Goal: Information Seeking & Learning: Learn about a topic

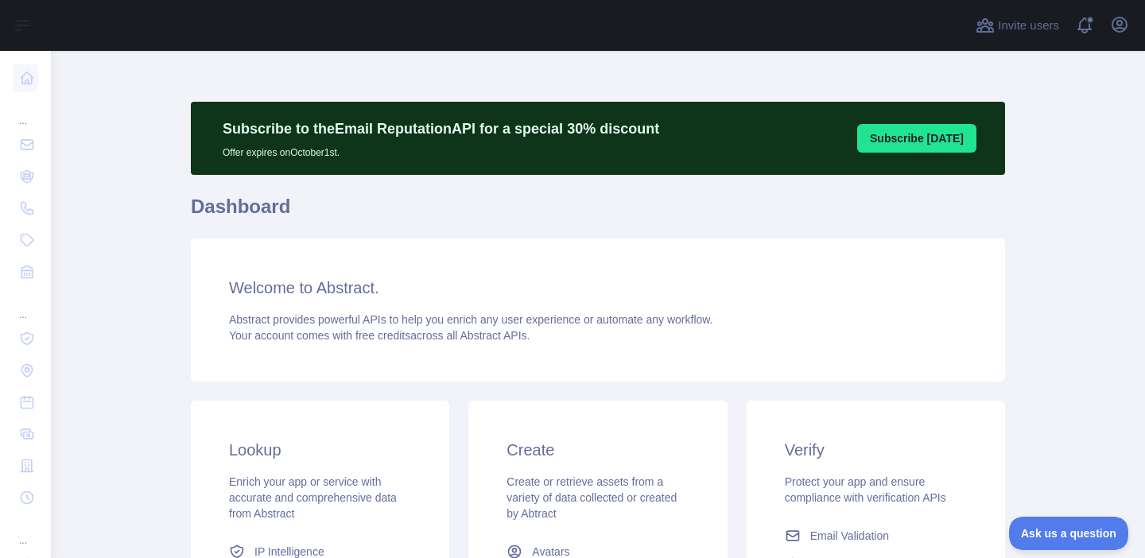
click at [825, 91] on div "Subscribe to the Email Reputation API for a special 30 % discount Offer expires…" at bounding box center [598, 429] width 814 height 680
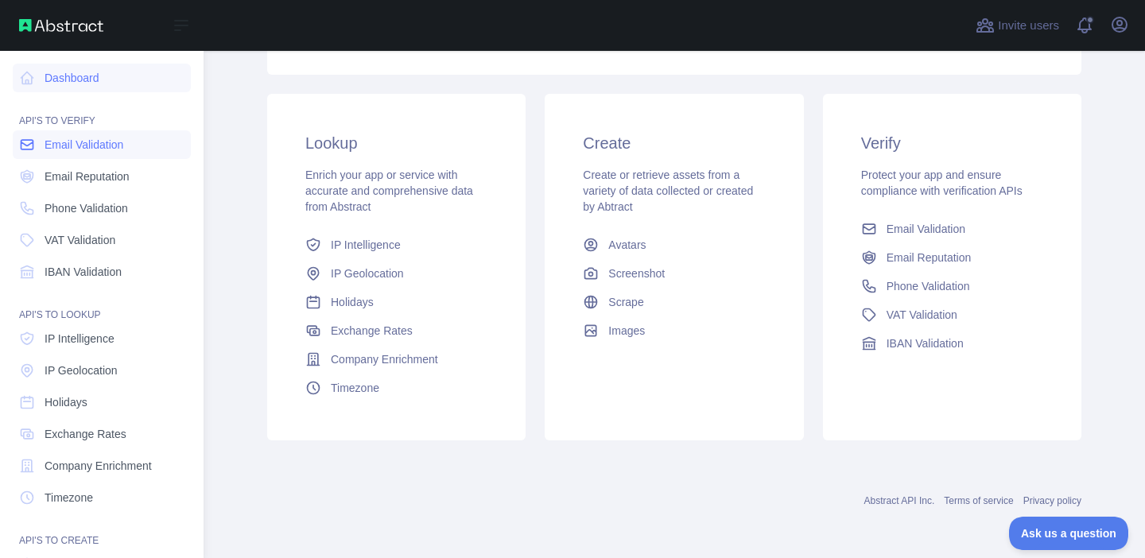
click at [54, 145] on span "Email Validation" at bounding box center [84, 145] width 79 height 16
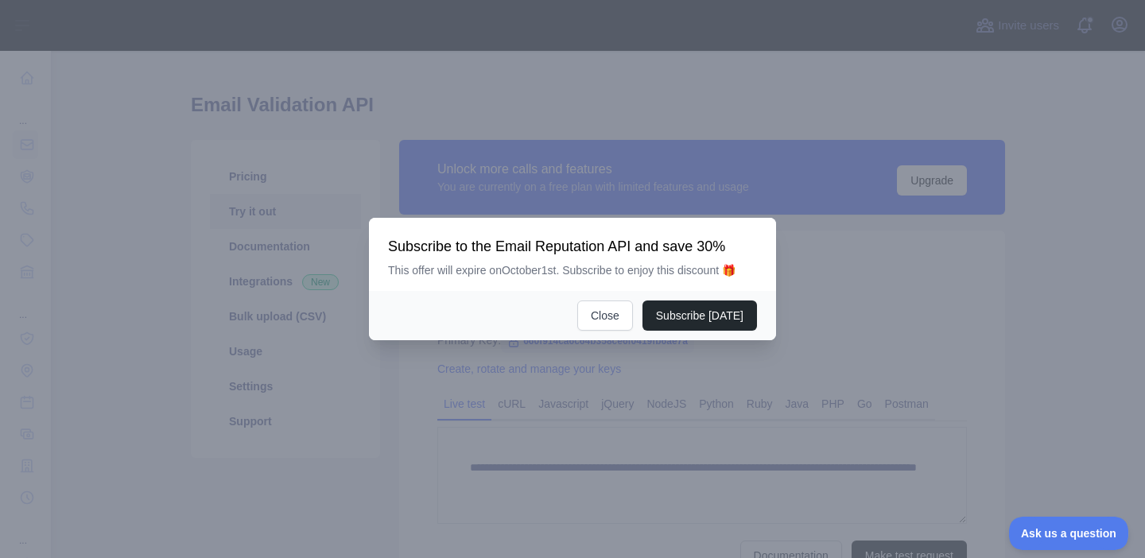
scroll to position [28, 0]
click at [617, 312] on button "Close" at bounding box center [605, 315] width 56 height 30
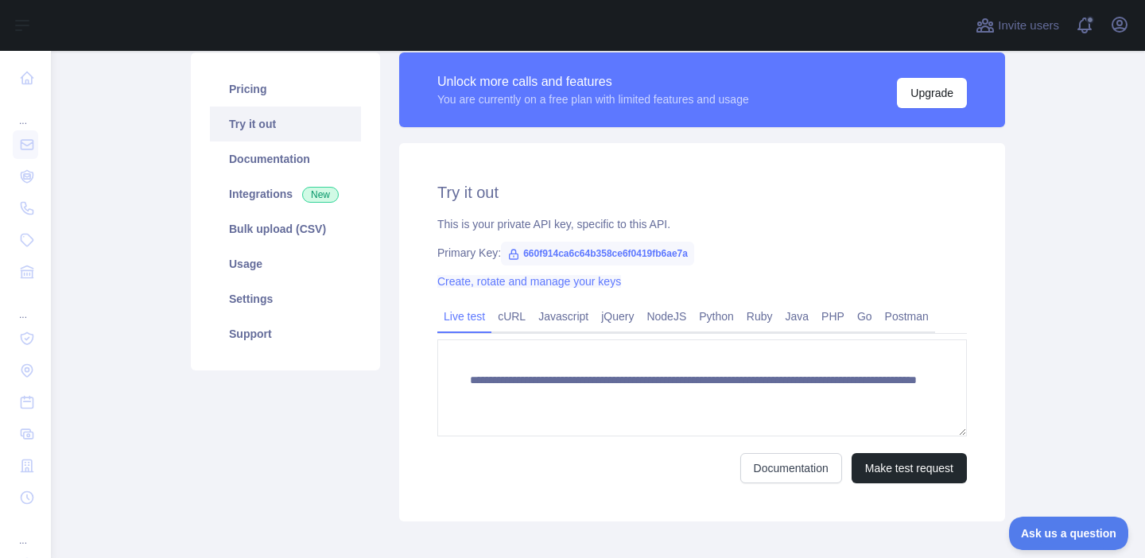
scroll to position [117, 0]
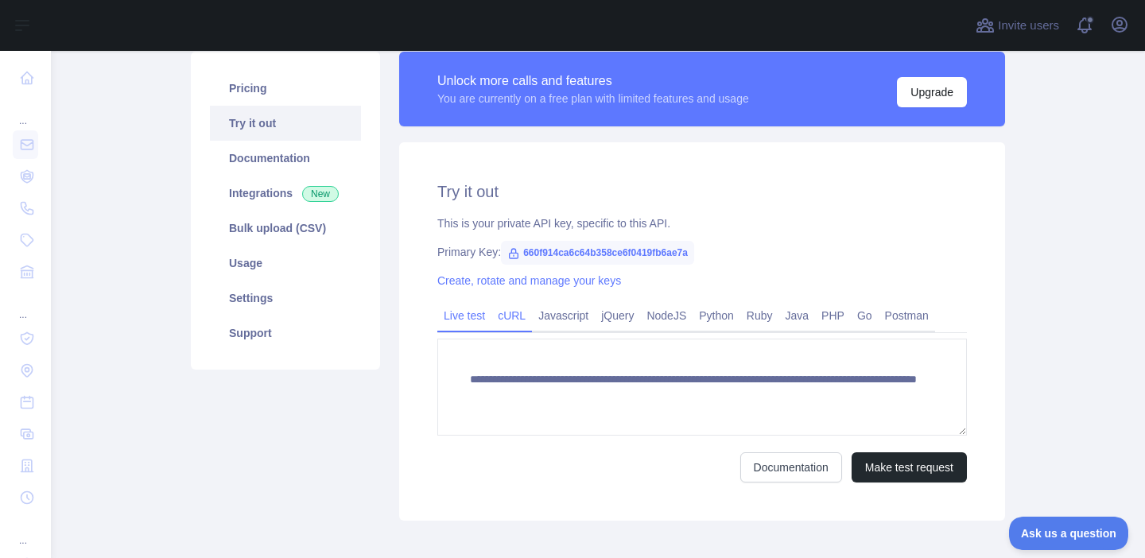
click at [521, 312] on link "cURL" at bounding box center [511, 315] width 41 height 25
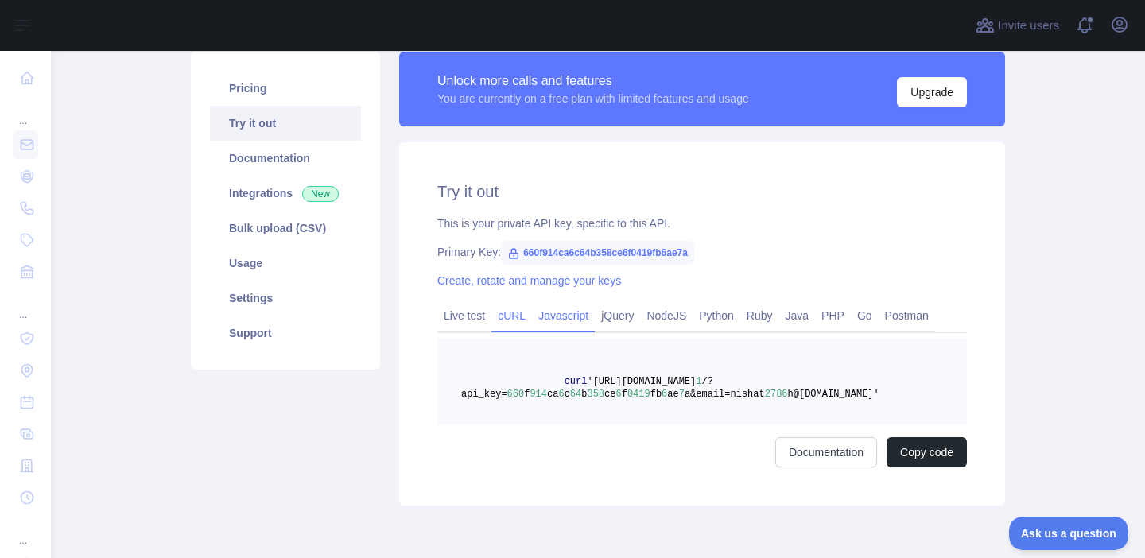
click at [570, 325] on link "Javascript" at bounding box center [563, 315] width 63 height 25
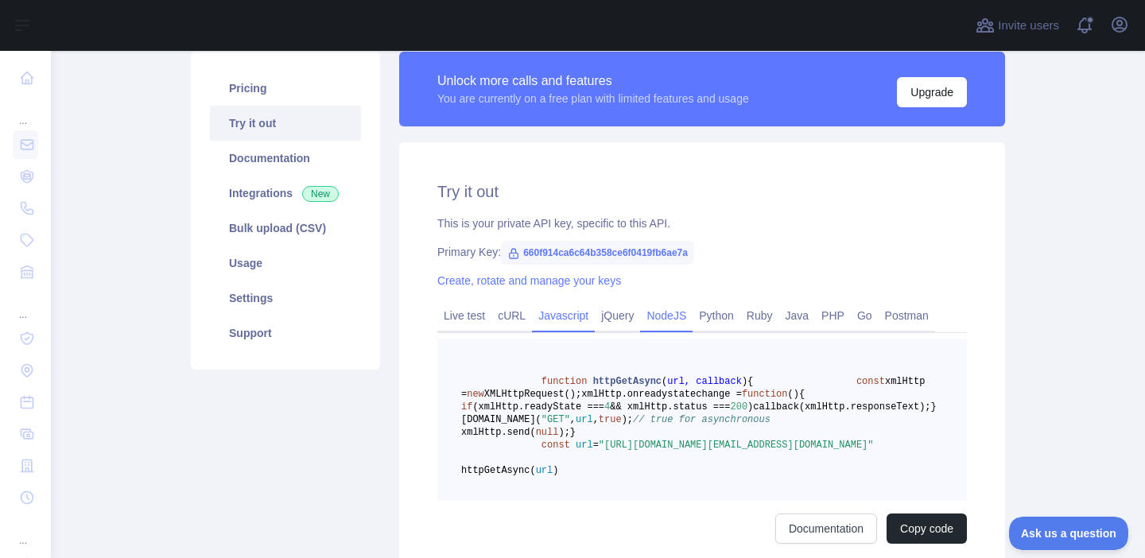
click at [660, 313] on link "NodeJS" at bounding box center [666, 315] width 52 height 25
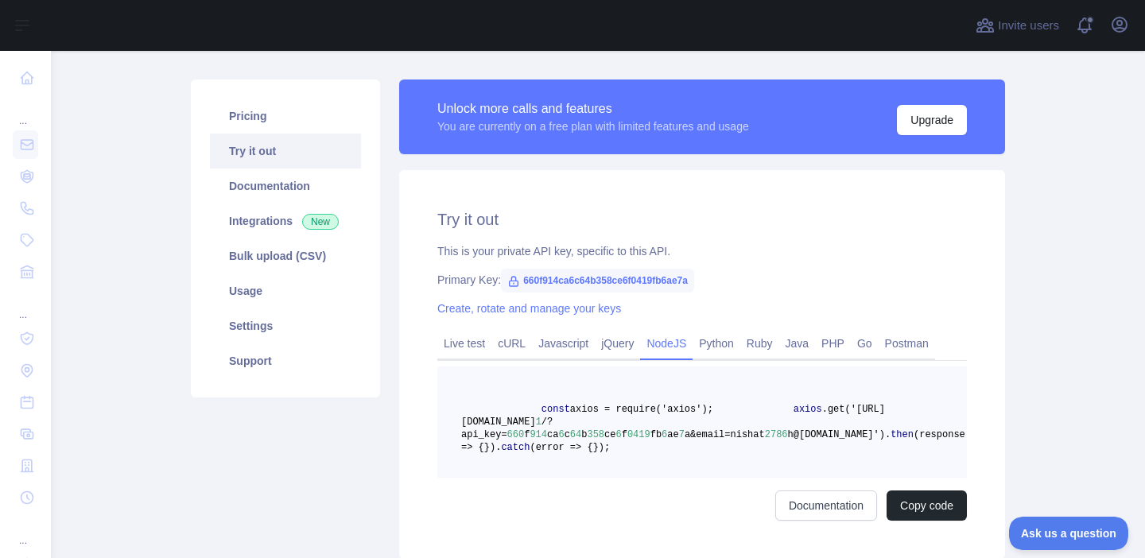
scroll to position [88, 0]
click at [271, 132] on link "Pricing" at bounding box center [285, 116] width 151 height 35
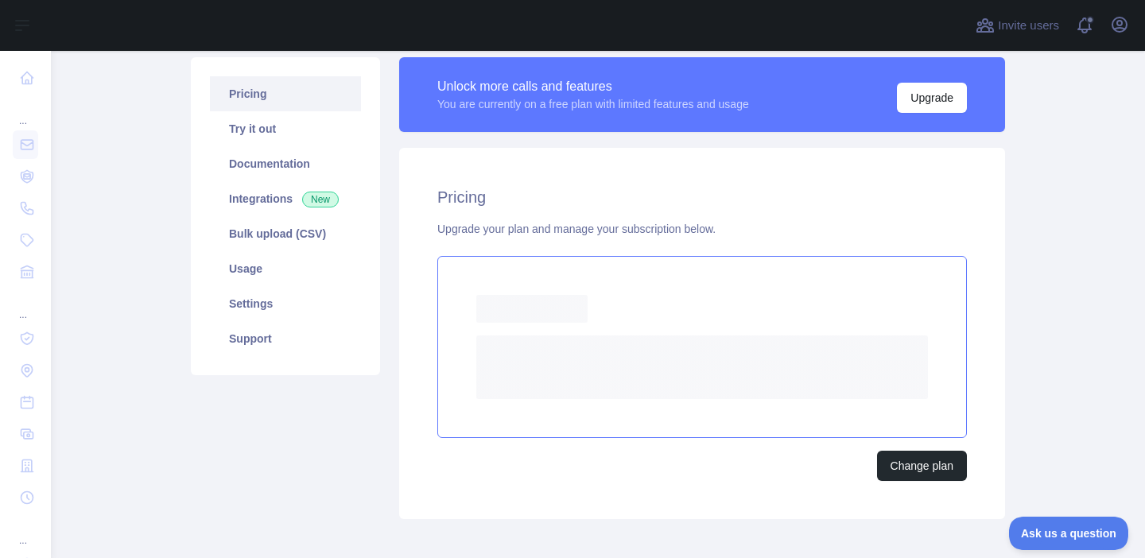
scroll to position [118, 0]
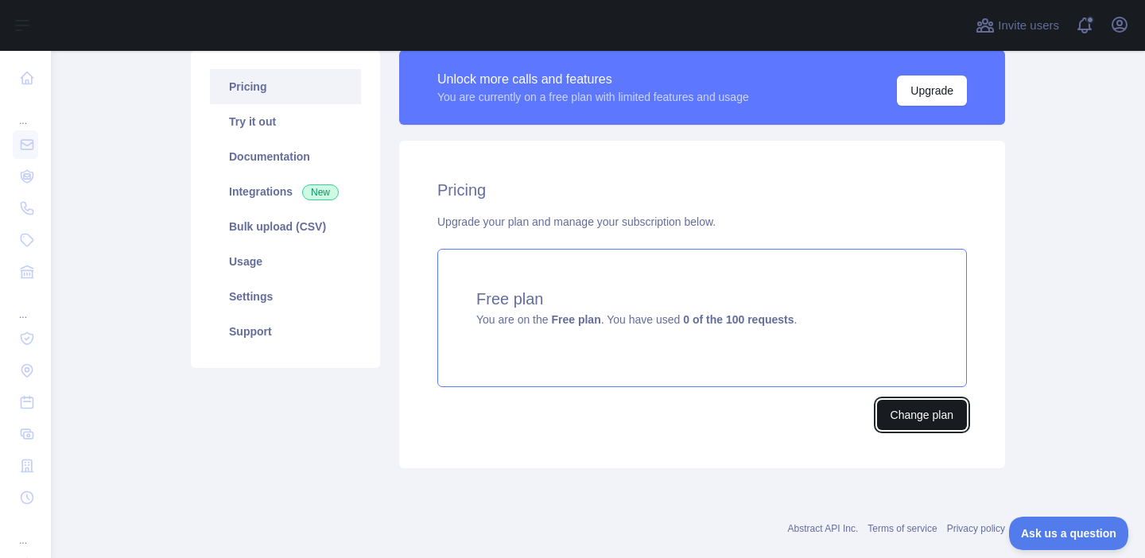
click at [894, 420] on button "Change plan" at bounding box center [922, 415] width 90 height 30
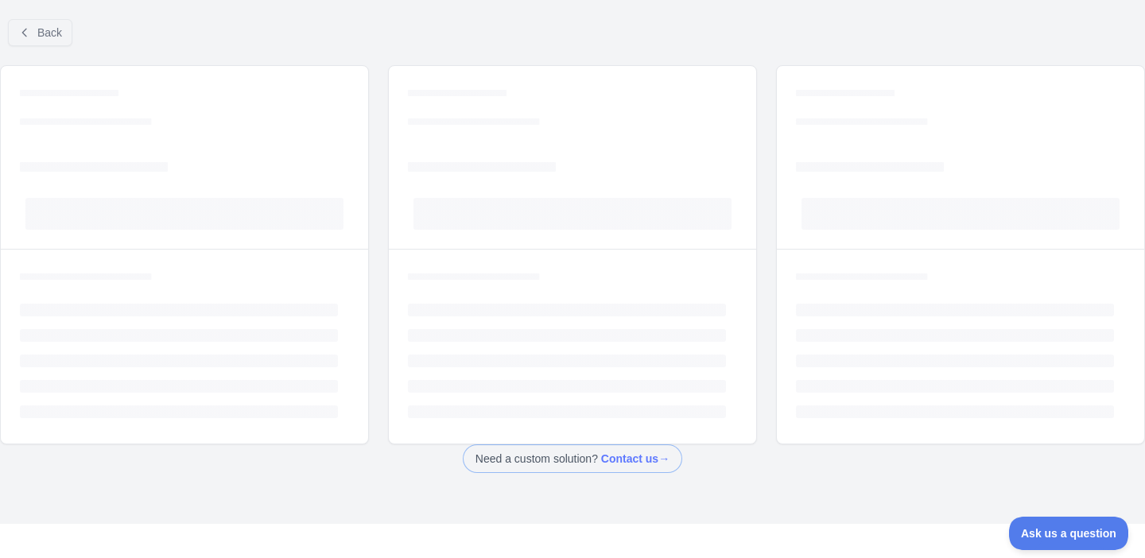
scroll to position [46, 0]
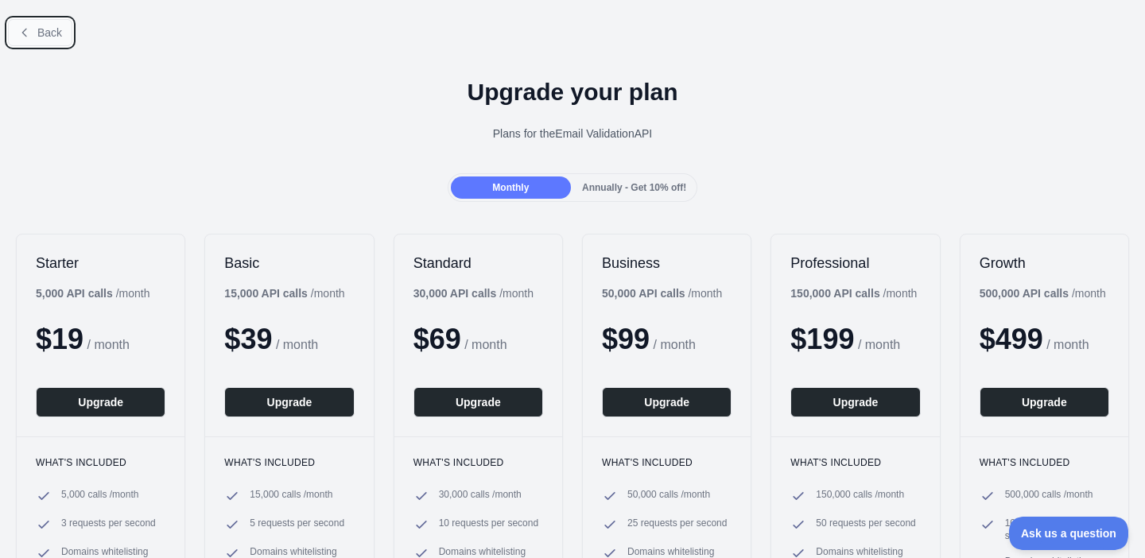
click at [53, 20] on button "Back" at bounding box center [40, 32] width 64 height 27
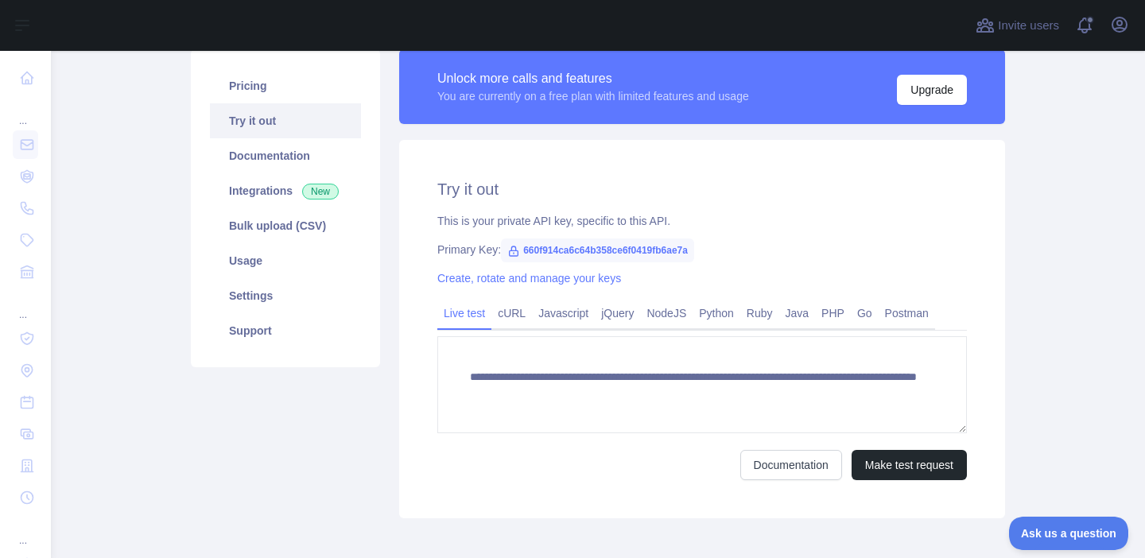
scroll to position [118, 0]
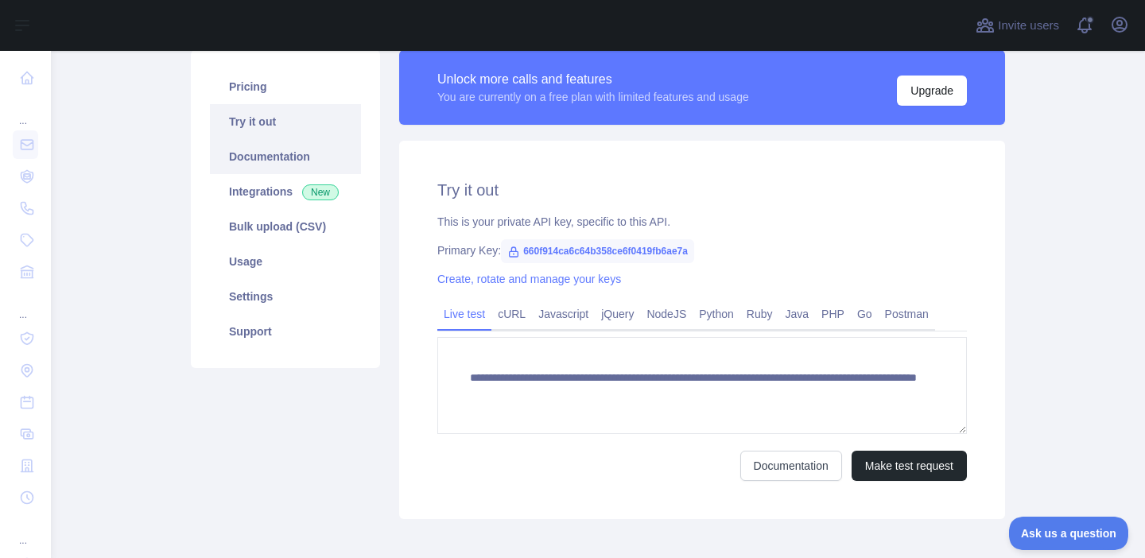
click at [305, 141] on link "Documentation" at bounding box center [285, 156] width 151 height 35
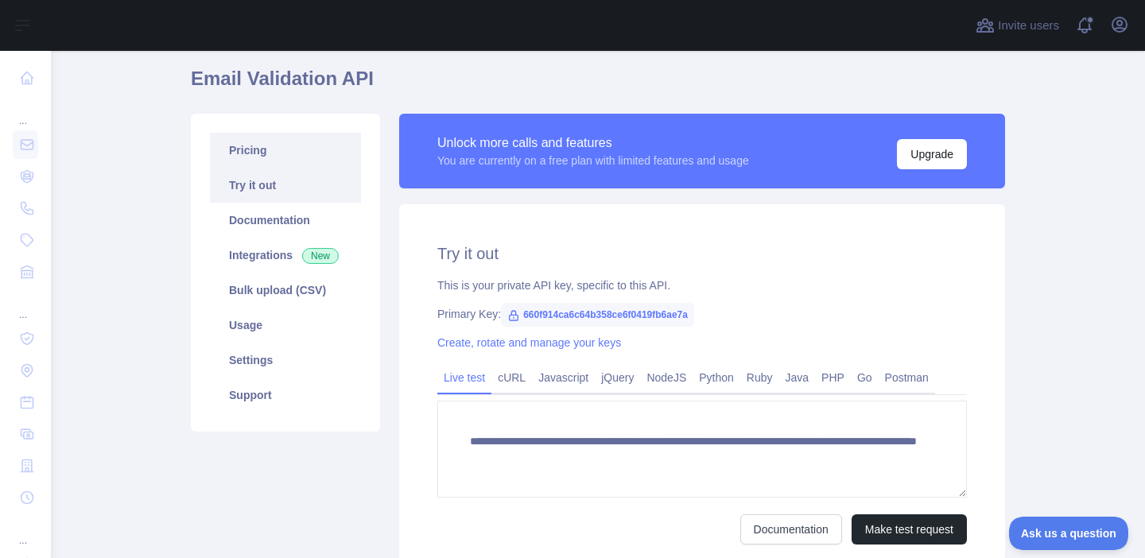
scroll to position [56, 0]
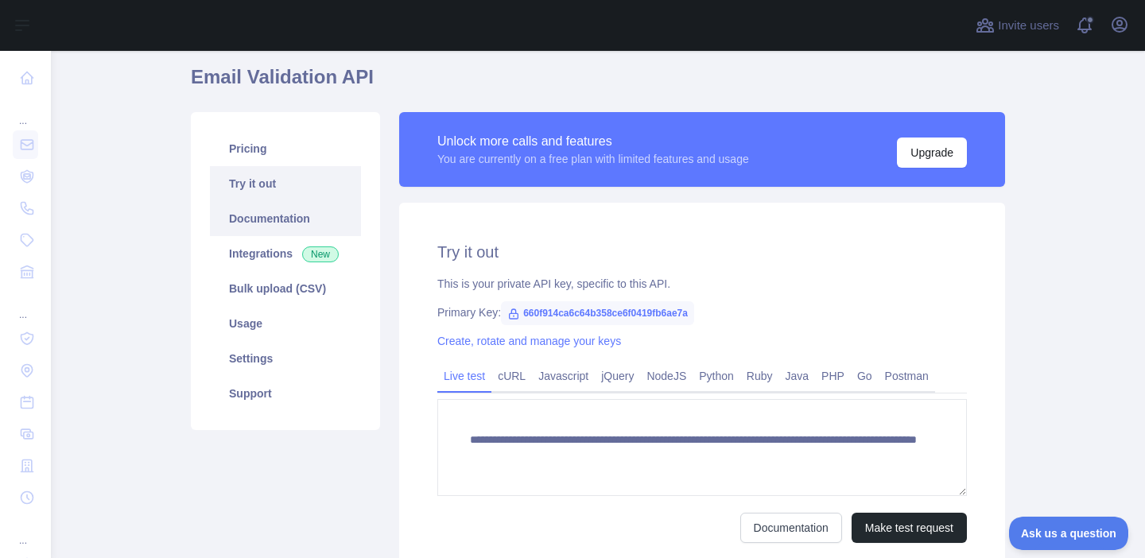
click at [268, 235] on link "Documentation" at bounding box center [285, 218] width 151 height 35
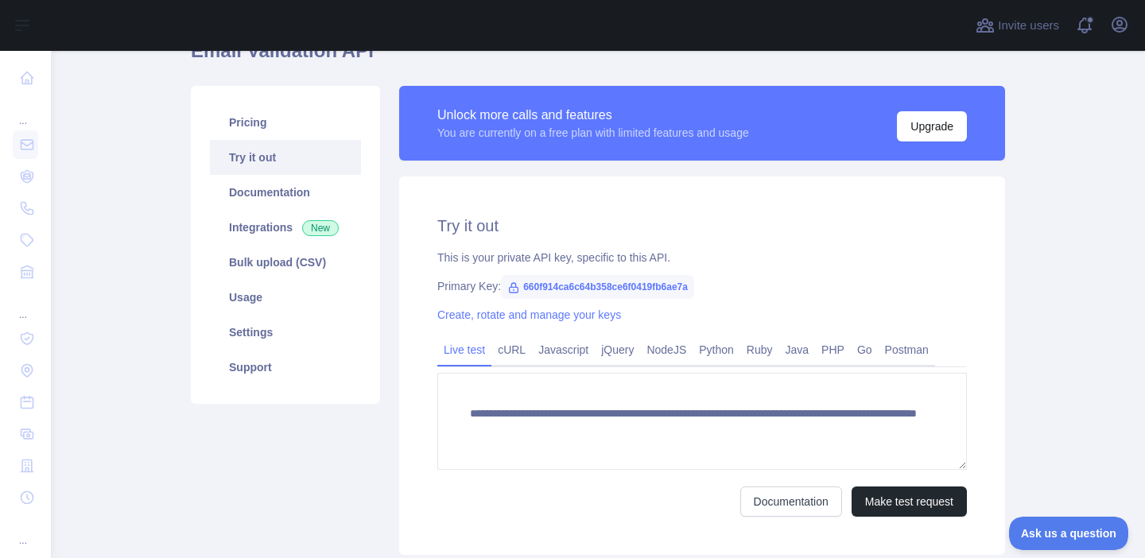
scroll to position [83, 0]
click at [301, 357] on link "Support" at bounding box center [285, 366] width 151 height 35
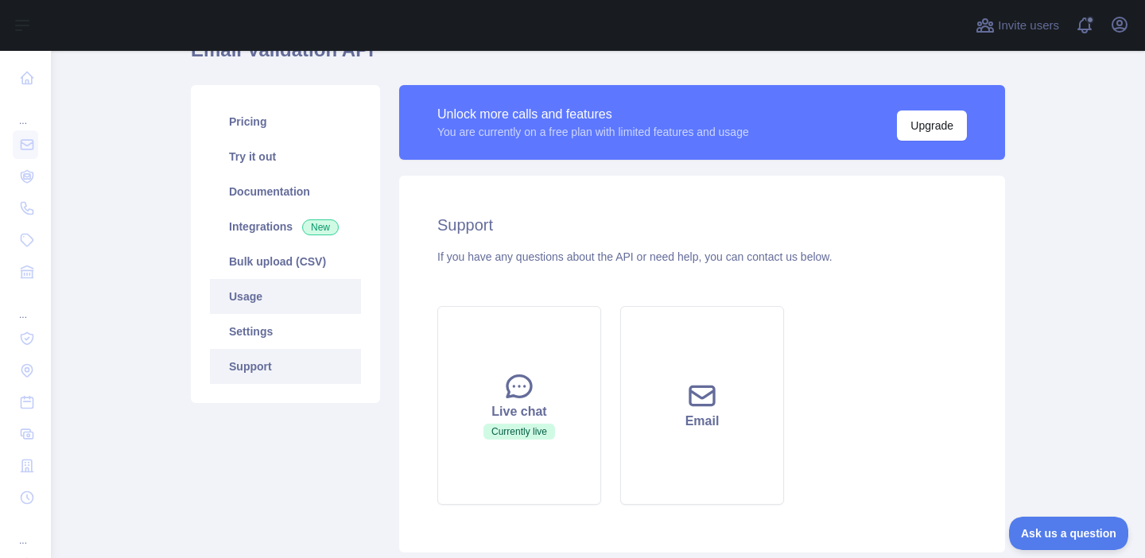
click at [277, 293] on link "Usage" at bounding box center [285, 296] width 151 height 35
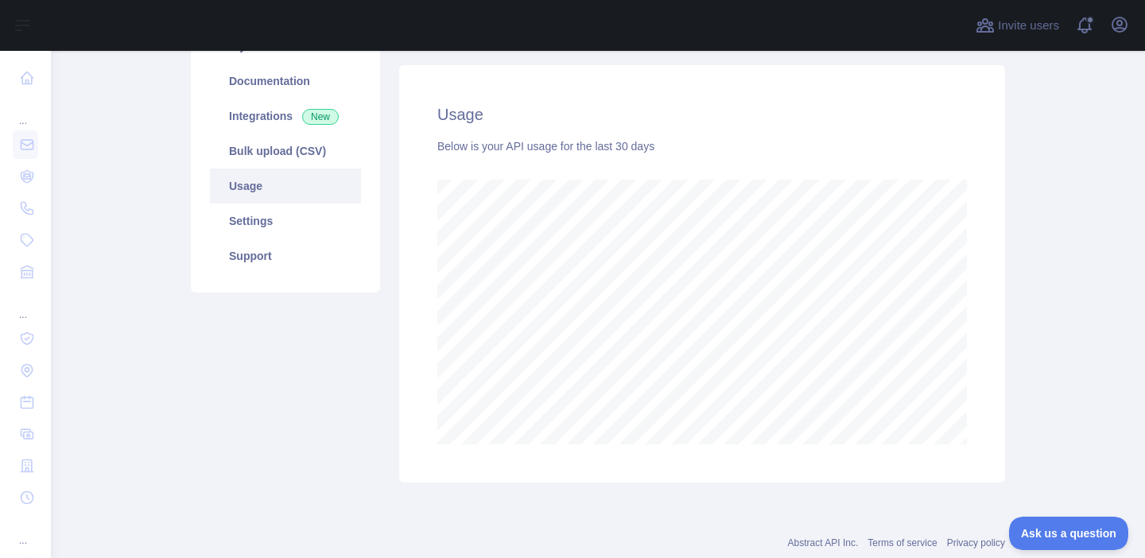
scroll to position [236, 0]
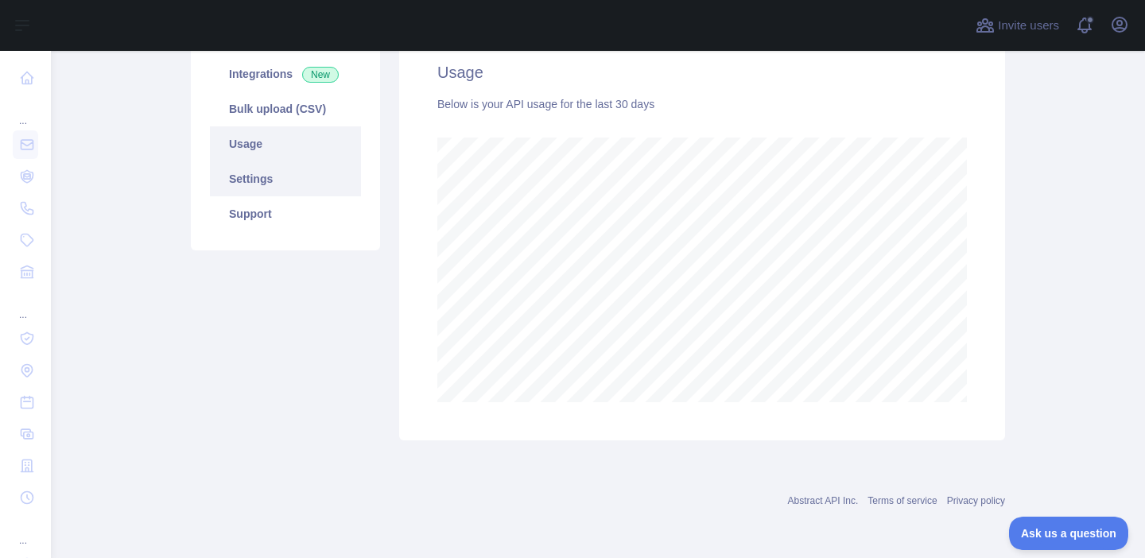
click at [291, 165] on link "Settings" at bounding box center [285, 178] width 151 height 35
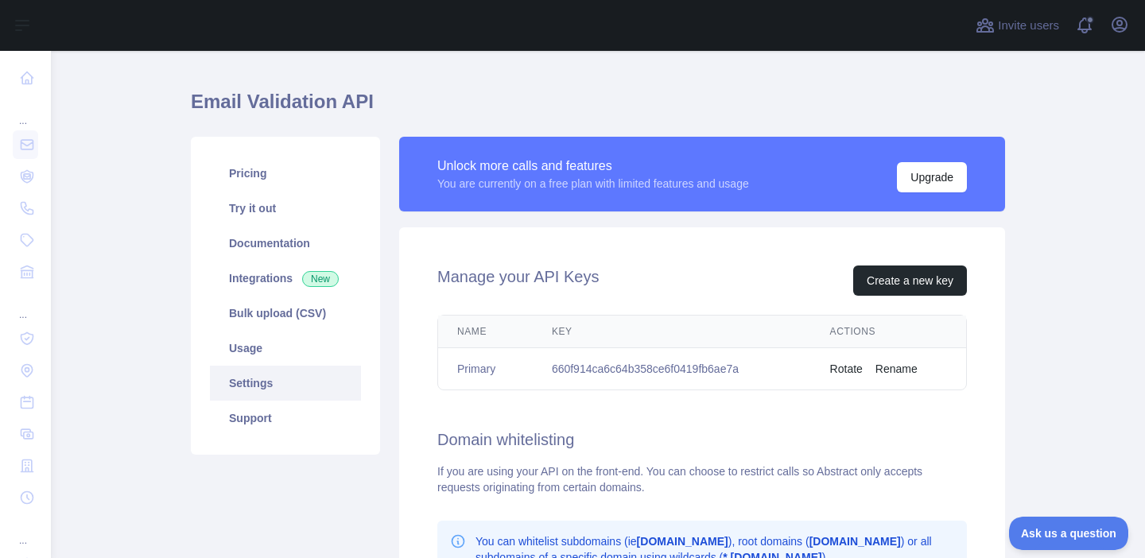
scroll to position [29, 0]
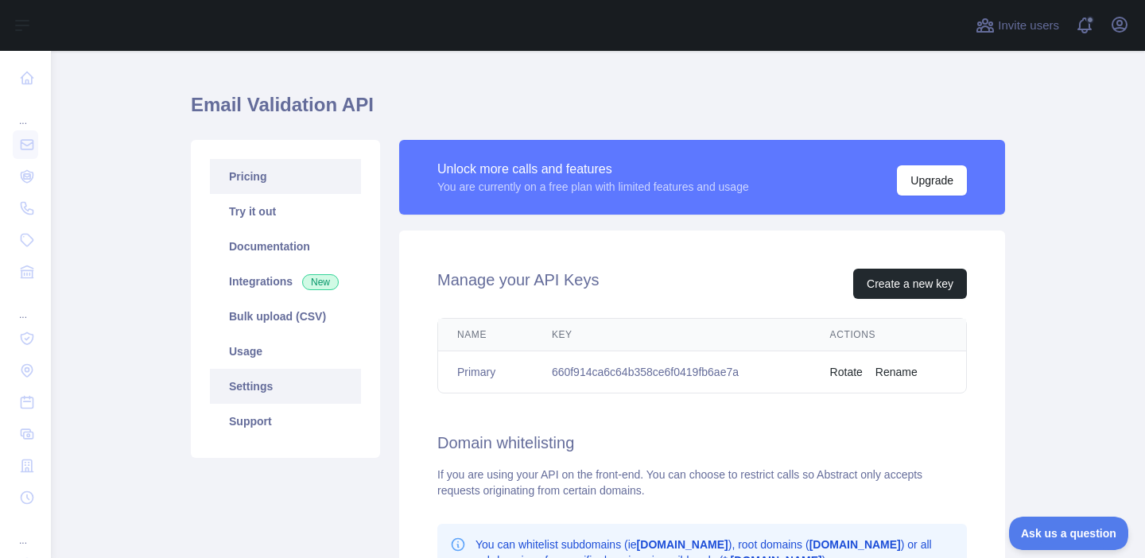
click at [244, 180] on link "Pricing" at bounding box center [285, 176] width 151 height 35
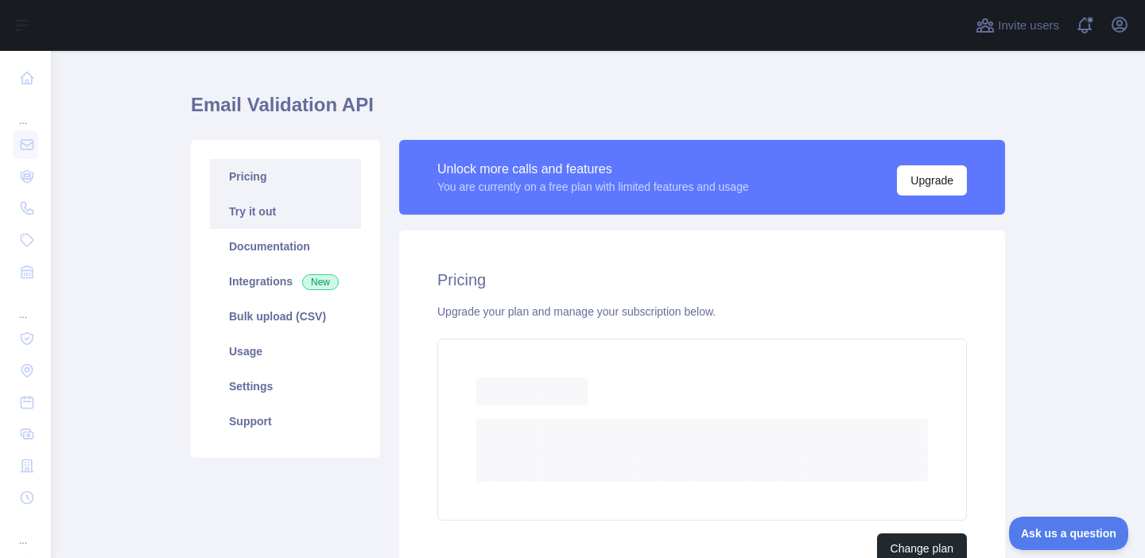
click at [262, 216] on link "Try it out" at bounding box center [285, 211] width 151 height 35
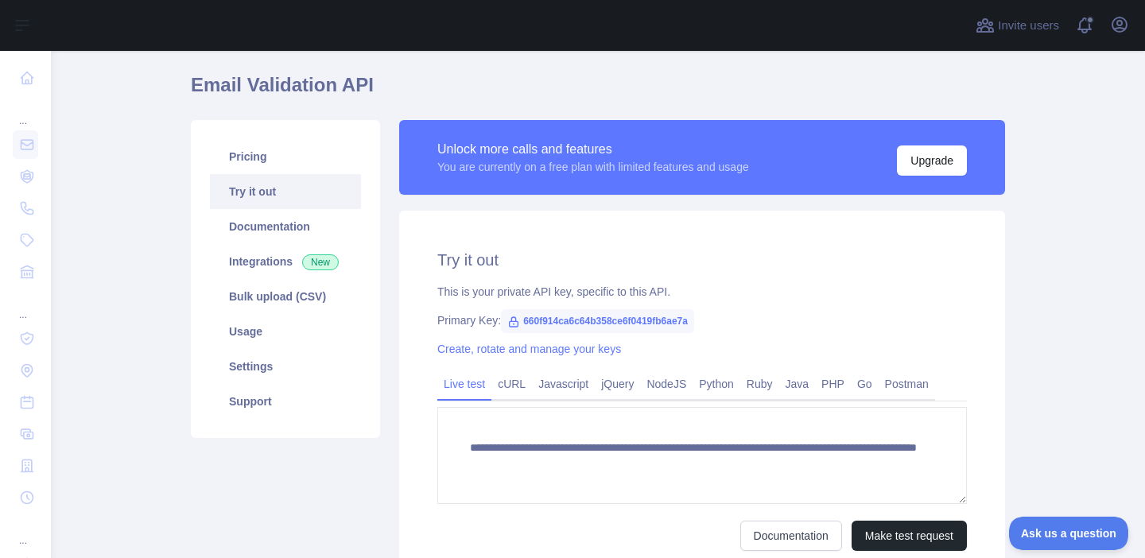
scroll to position [50, 0]
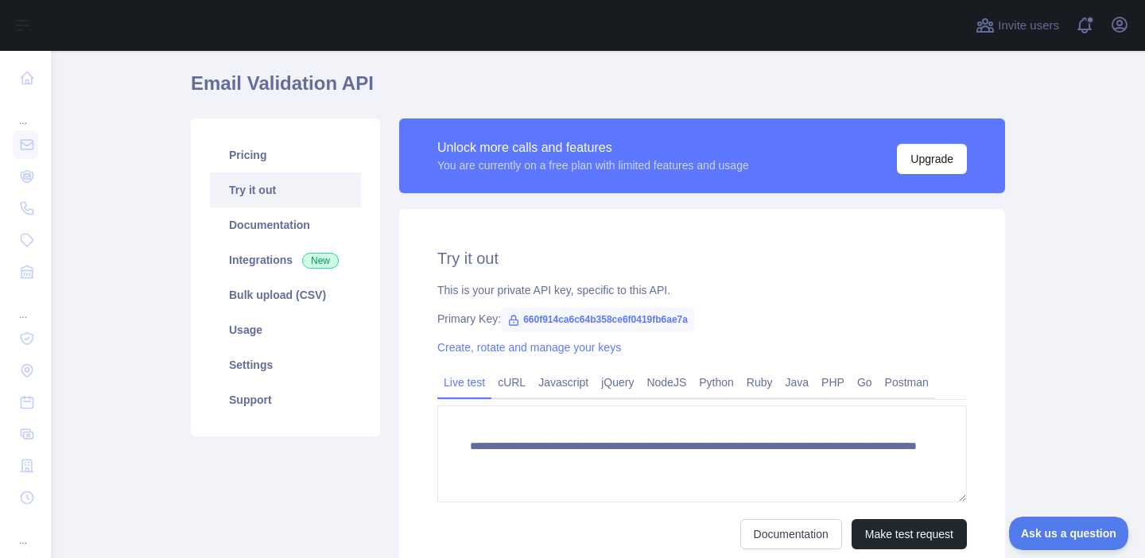
click at [569, 322] on span "660f914ca6c64b358ce6f0419fb6ae7a" at bounding box center [597, 320] width 193 height 24
click at [510, 316] on icon at bounding box center [513, 320] width 13 height 13
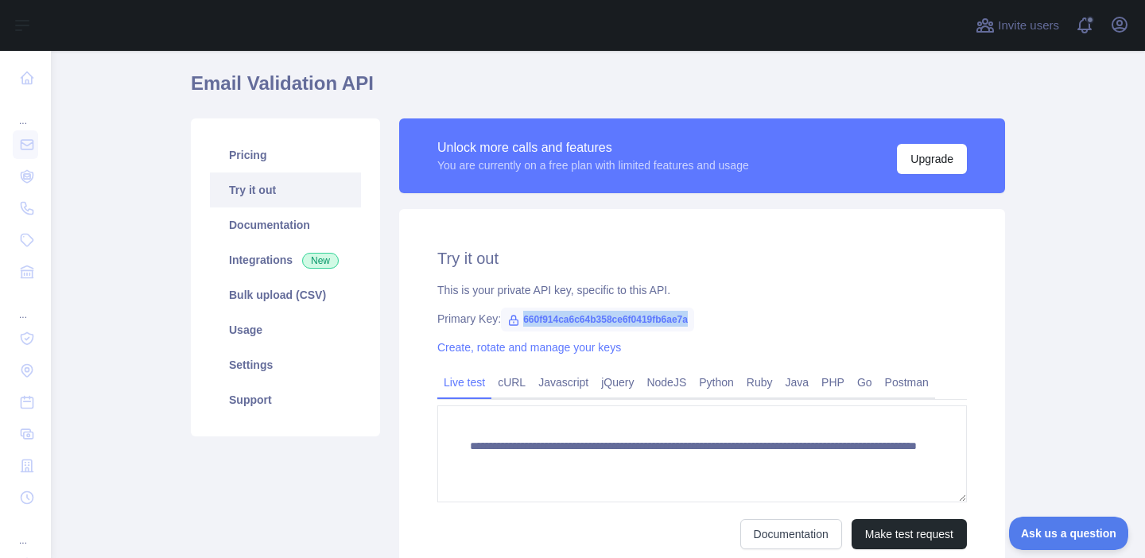
click at [510, 316] on icon at bounding box center [513, 320] width 13 height 13
click at [508, 267] on h2 "Try it out" at bounding box center [701, 258] width 529 height 22
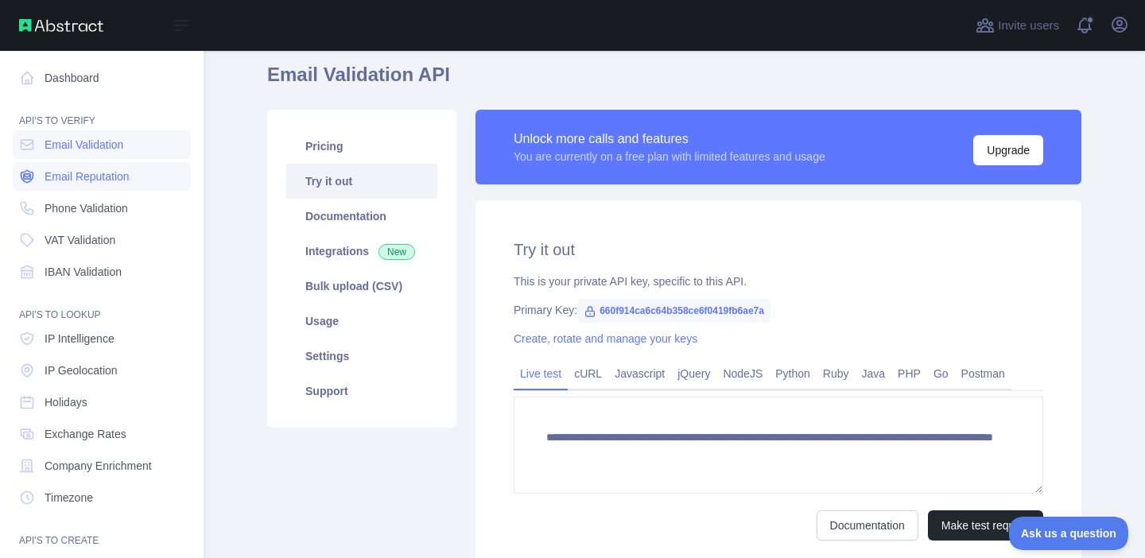
click at [35, 184] on link "Email Reputation" at bounding box center [102, 176] width 178 height 29
click at [44, 210] on link "Phone Validation" at bounding box center [102, 208] width 178 height 29
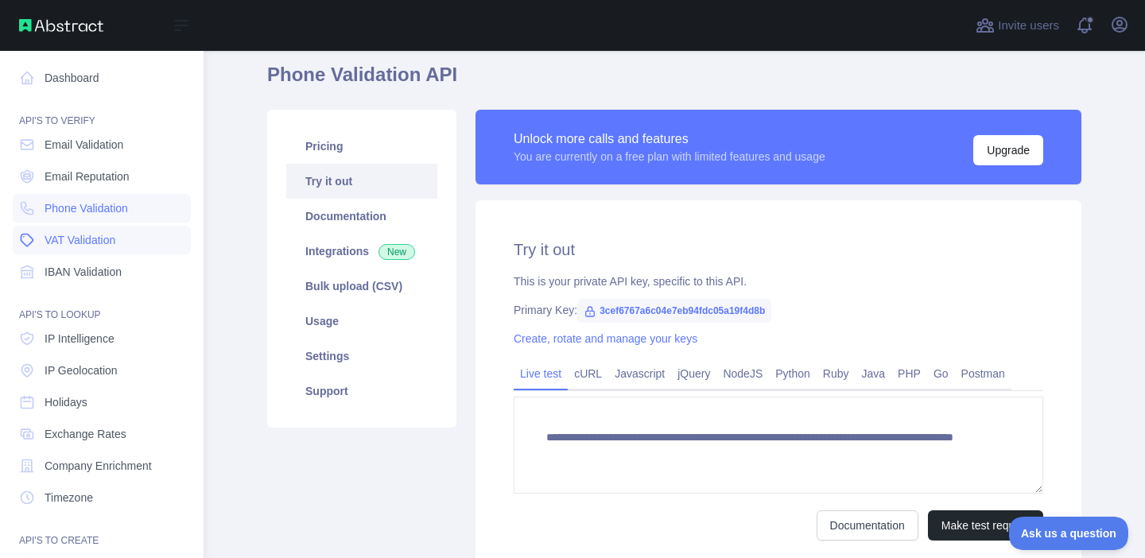
click at [59, 249] on link "VAT Validation" at bounding box center [102, 240] width 178 height 29
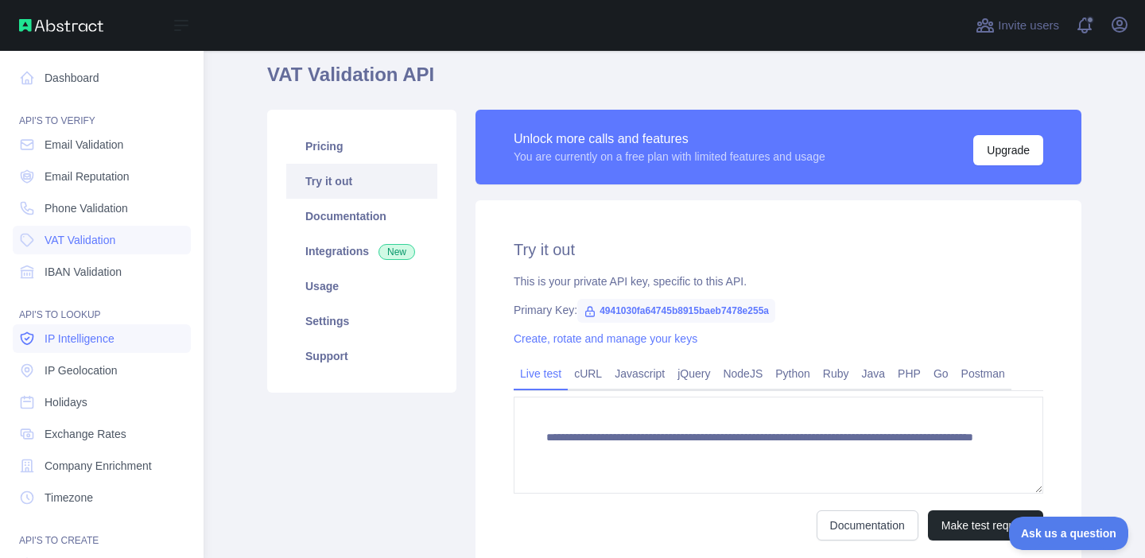
click at [84, 326] on link "IP Intelligence" at bounding box center [102, 338] width 178 height 29
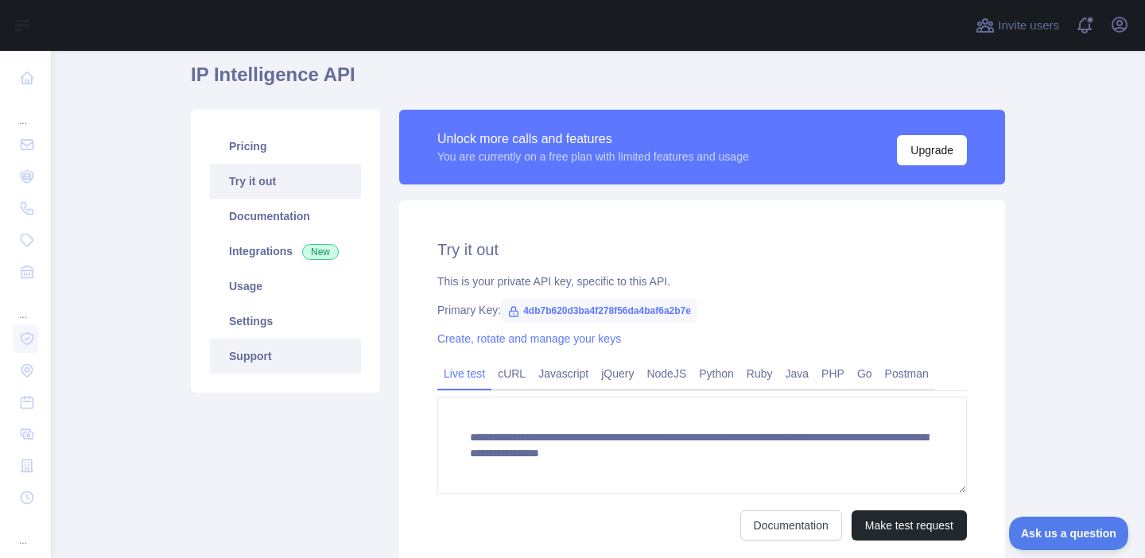
click at [311, 358] on link "Support" at bounding box center [285, 356] width 151 height 35
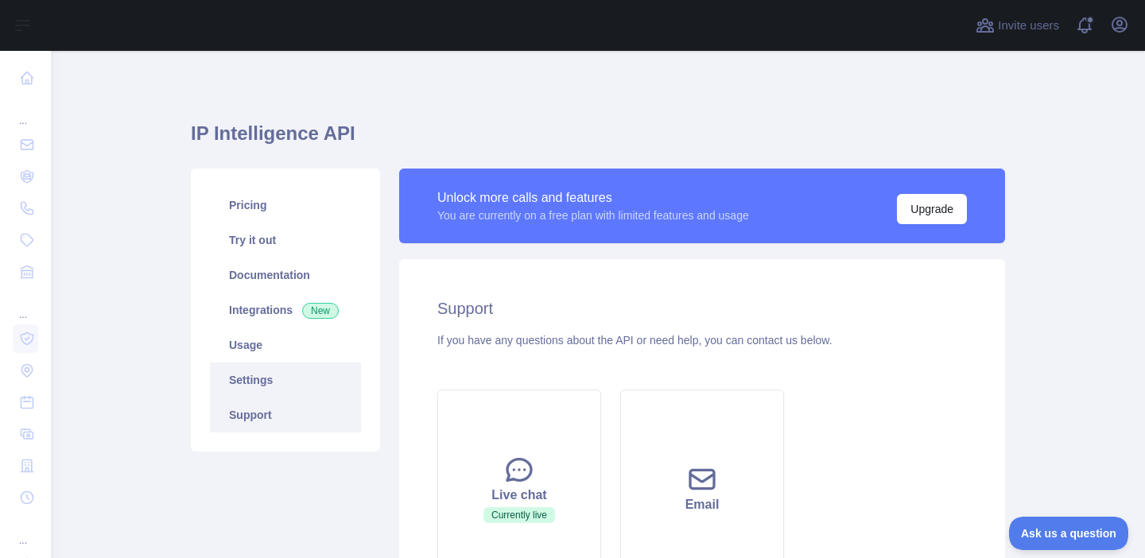
click at [305, 371] on link "Settings" at bounding box center [285, 380] width 151 height 35
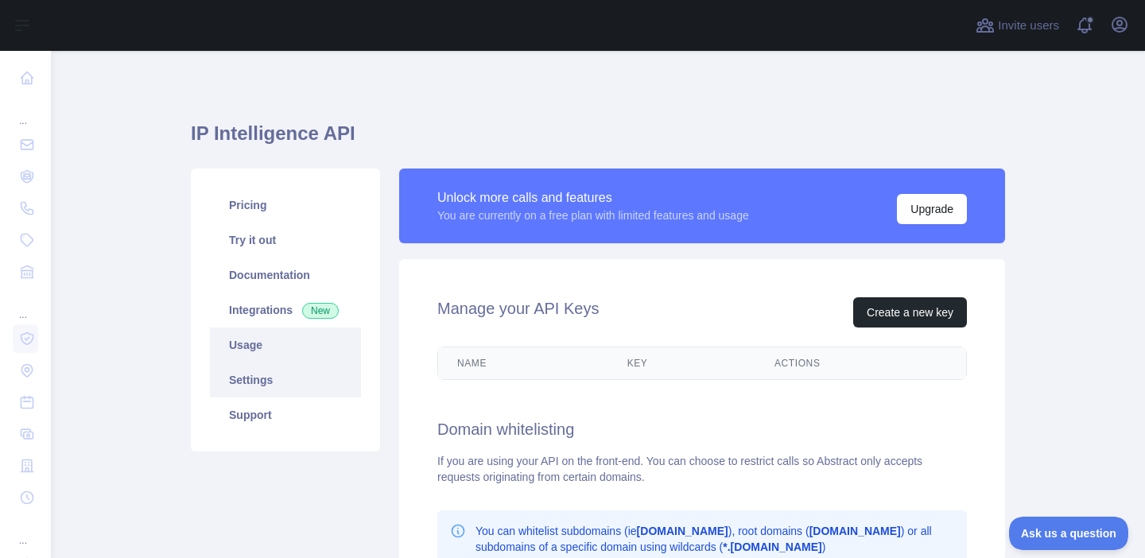
click at [310, 348] on link "Usage" at bounding box center [285, 345] width 151 height 35
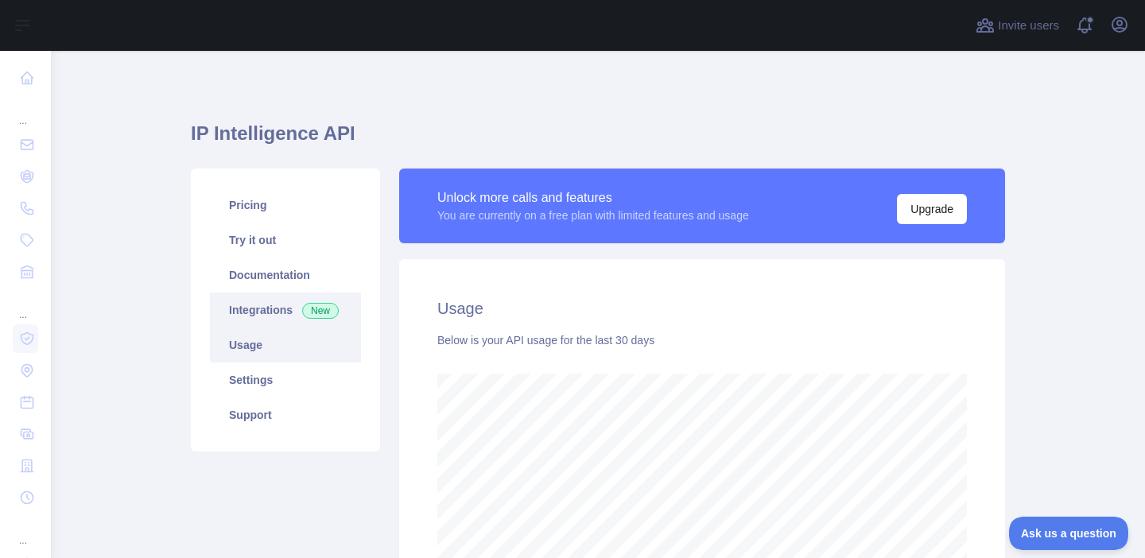
scroll to position [507, 1094]
click at [310, 306] on span "New" at bounding box center [320, 311] width 37 height 16
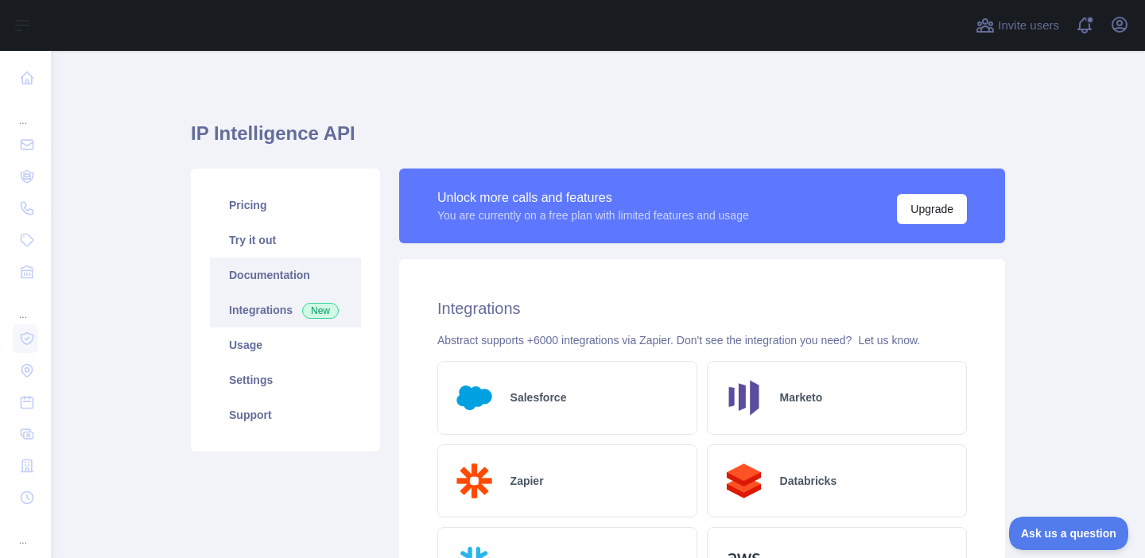
click at [312, 270] on link "Documentation" at bounding box center [285, 275] width 151 height 35
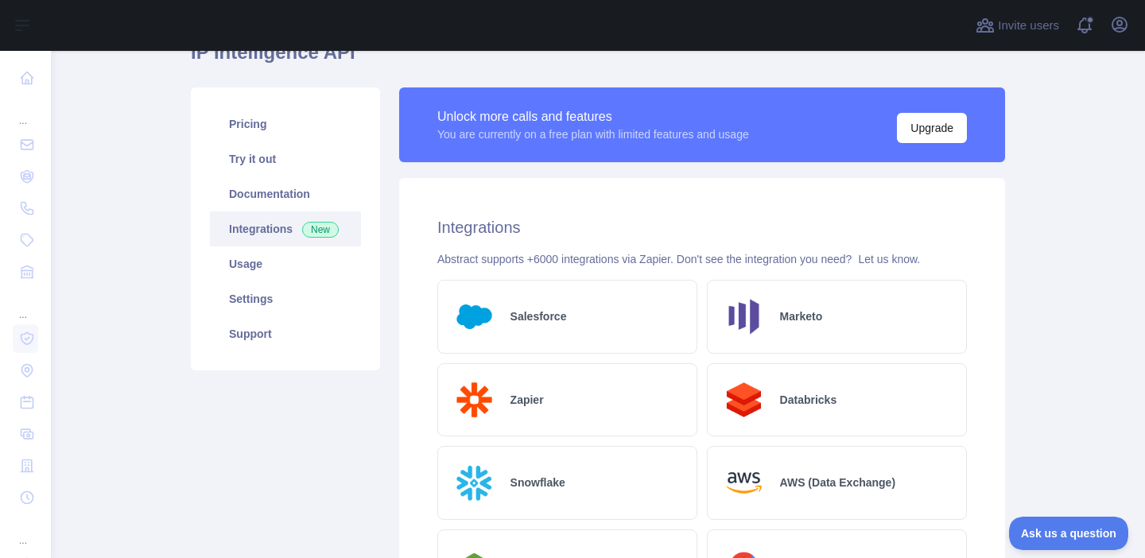
scroll to position [10, 0]
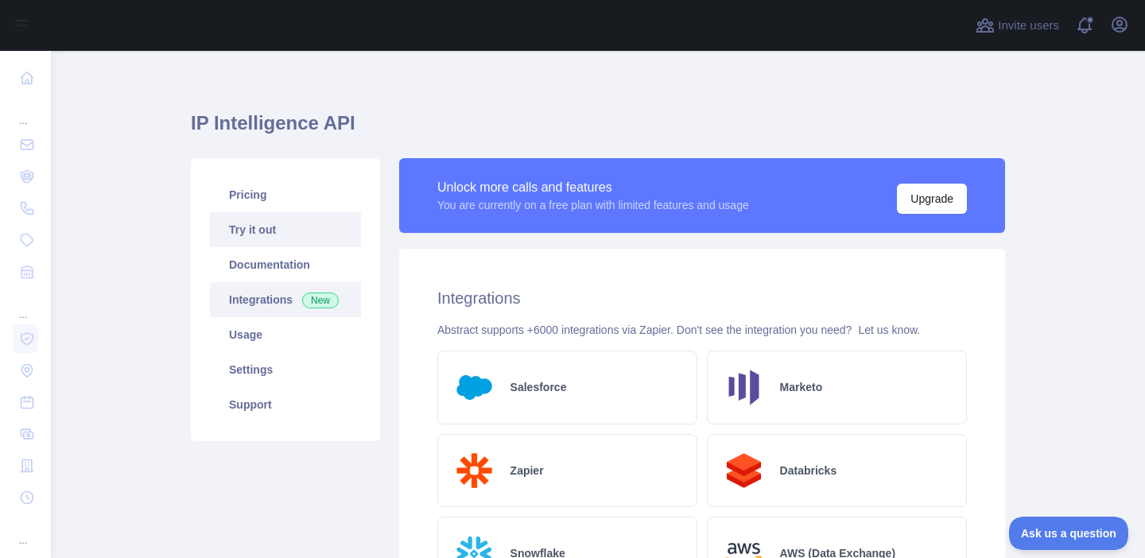
click at [274, 230] on link "Try it out" at bounding box center [285, 229] width 151 height 35
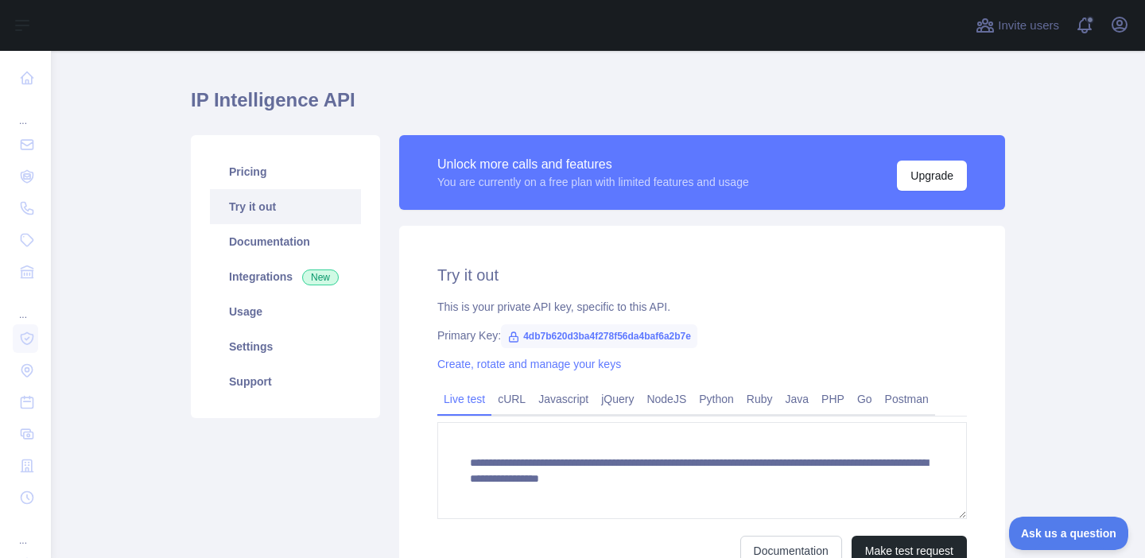
scroll to position [197, 0]
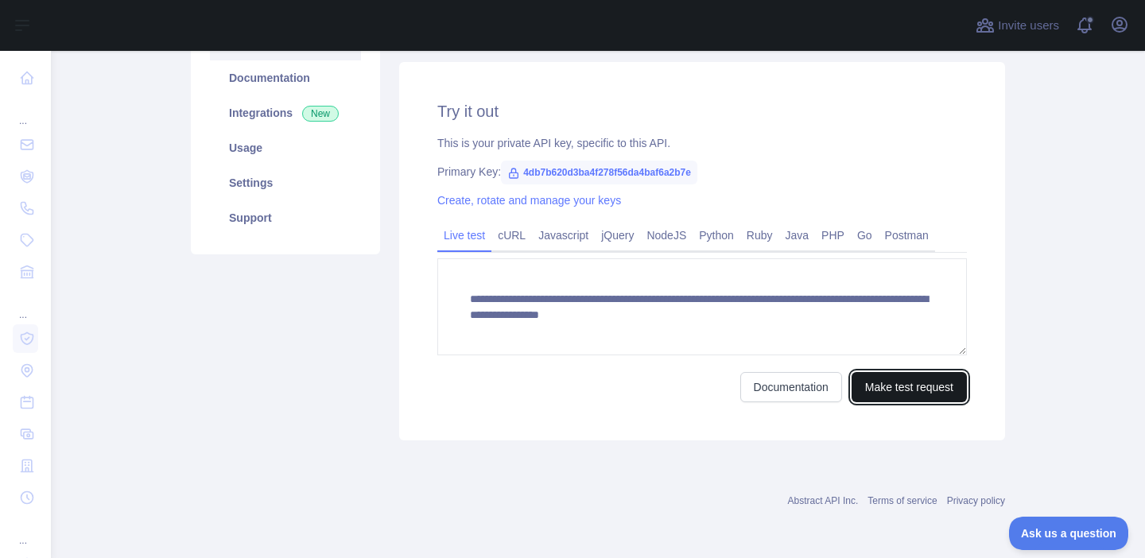
click at [903, 378] on button "Make test request" at bounding box center [908, 387] width 115 height 30
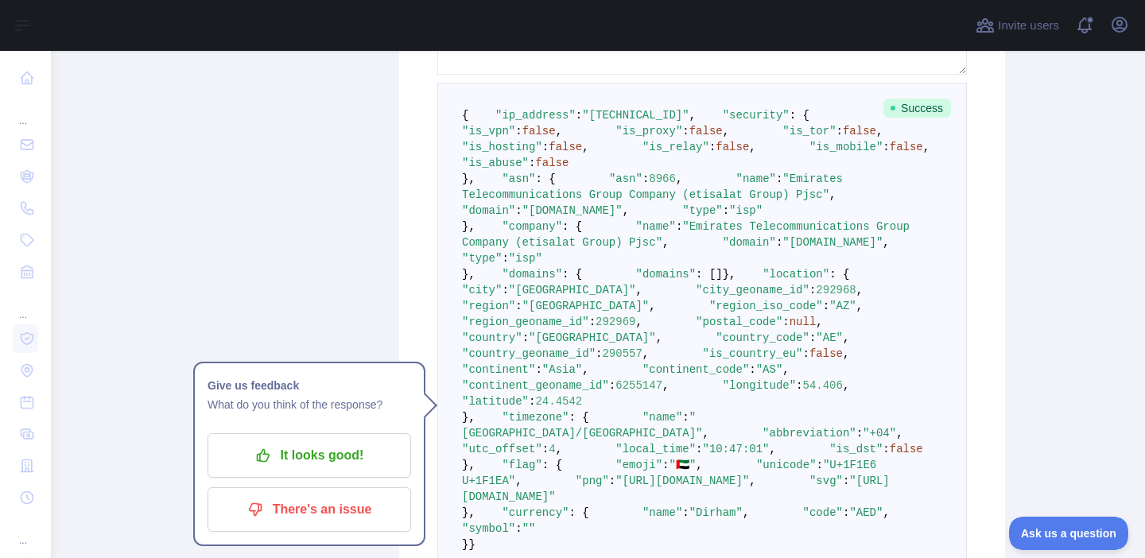
scroll to position [482, 0]
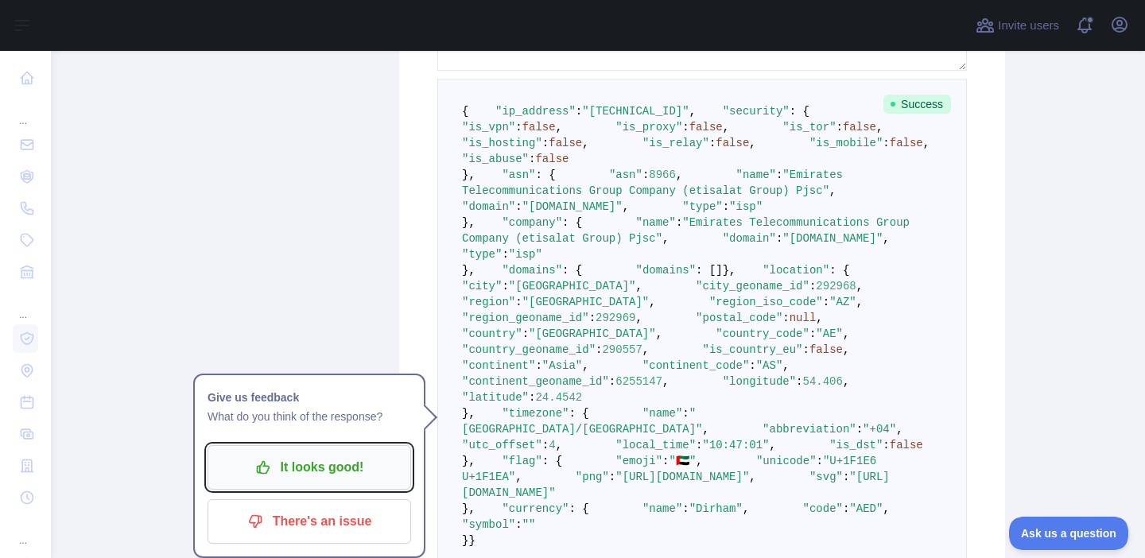
click at [289, 471] on p "It looks good!" at bounding box center [309, 467] width 180 height 27
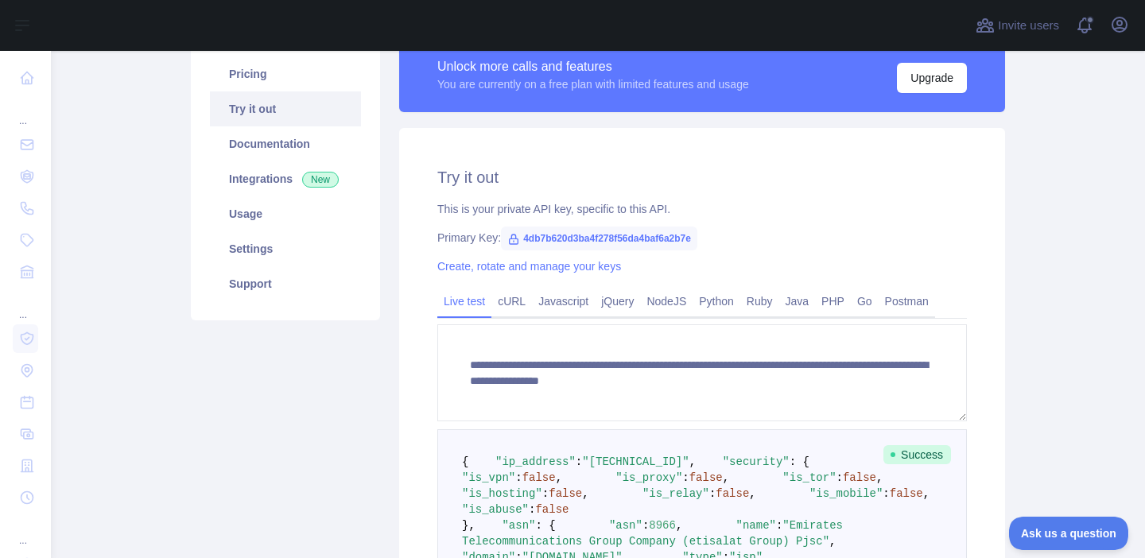
scroll to position [132, 0]
click at [266, 73] on link "Pricing" at bounding box center [285, 73] width 151 height 35
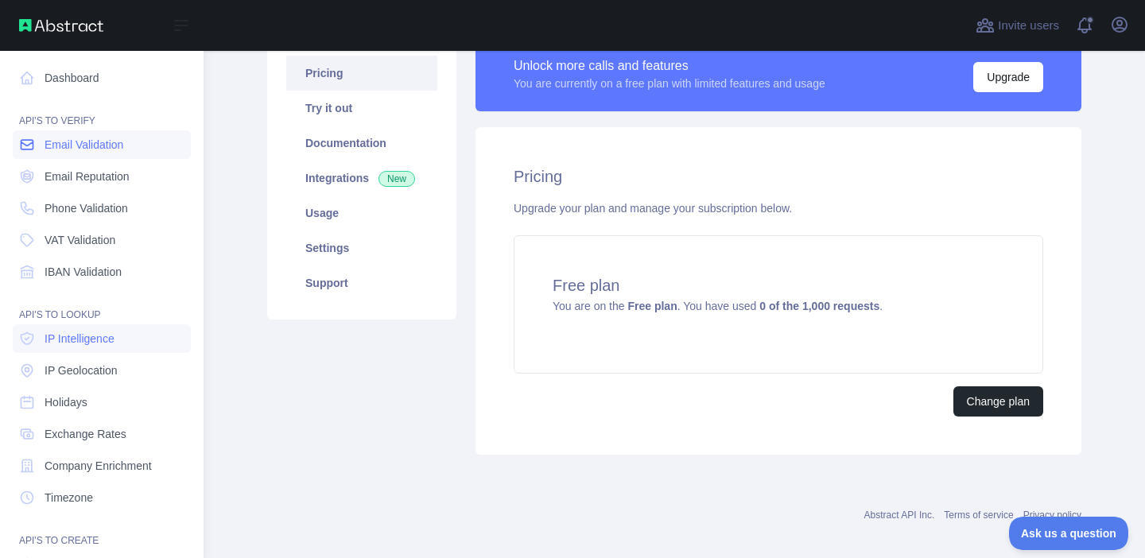
click at [33, 145] on icon at bounding box center [27, 145] width 16 height 16
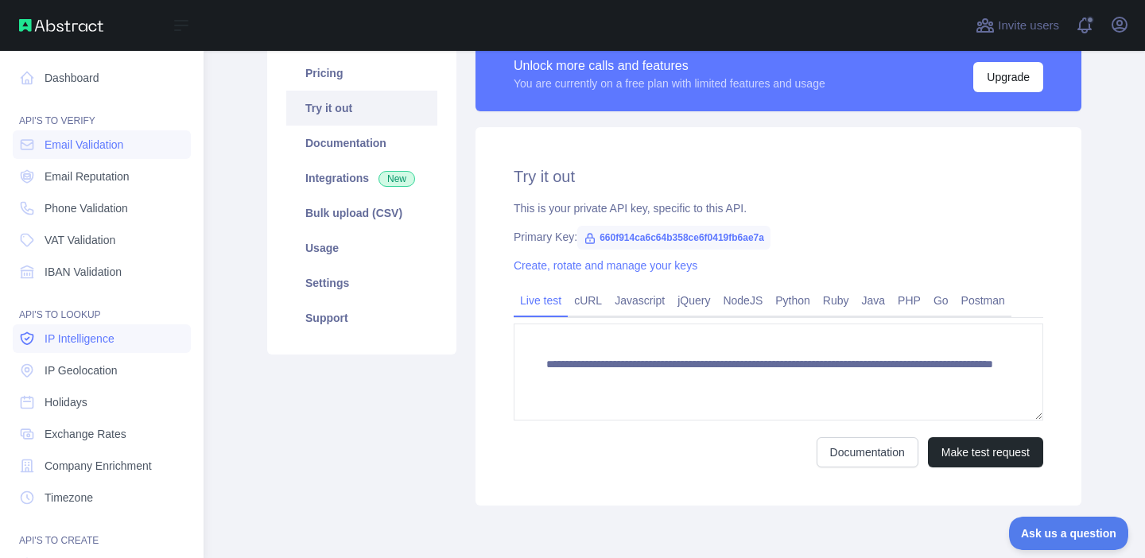
click at [99, 346] on span "IP Intelligence" at bounding box center [80, 339] width 70 height 16
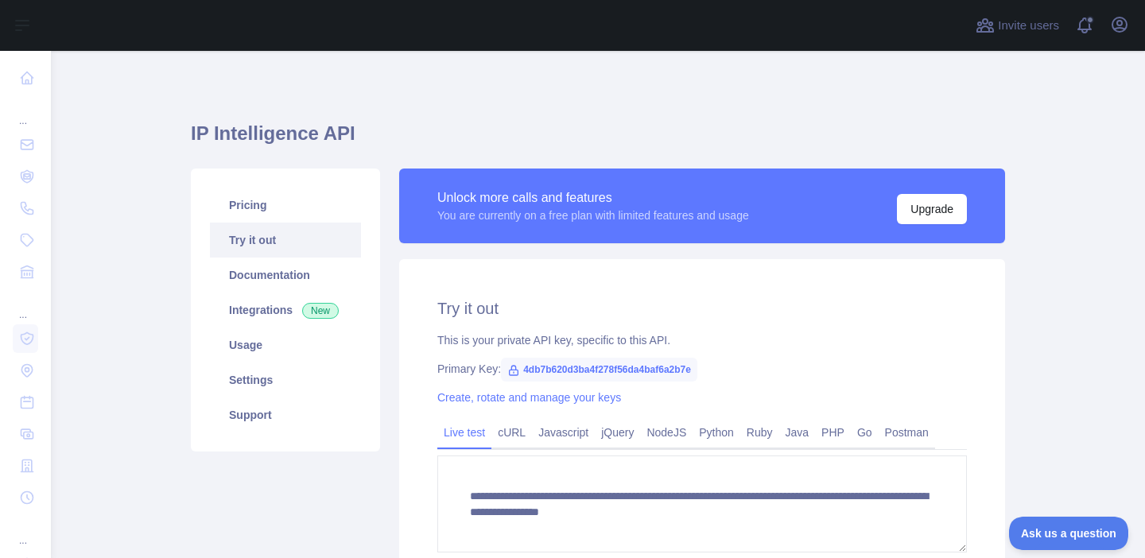
click at [745, 59] on div "**********" at bounding box center [598, 403] width 814 height 704
click at [851, 105] on div "**********" at bounding box center [598, 374] width 814 height 571
click at [686, 314] on h2 "Try it out" at bounding box center [701, 308] width 529 height 22
